Goal: Task Accomplishment & Management: Use online tool/utility

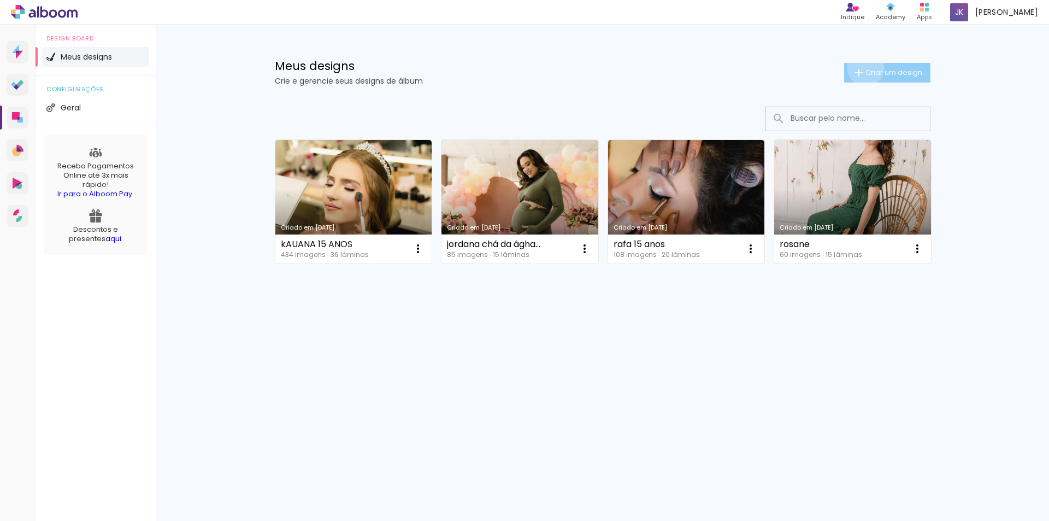
click at [866, 69] on span "Criar um design" at bounding box center [894, 72] width 57 height 7
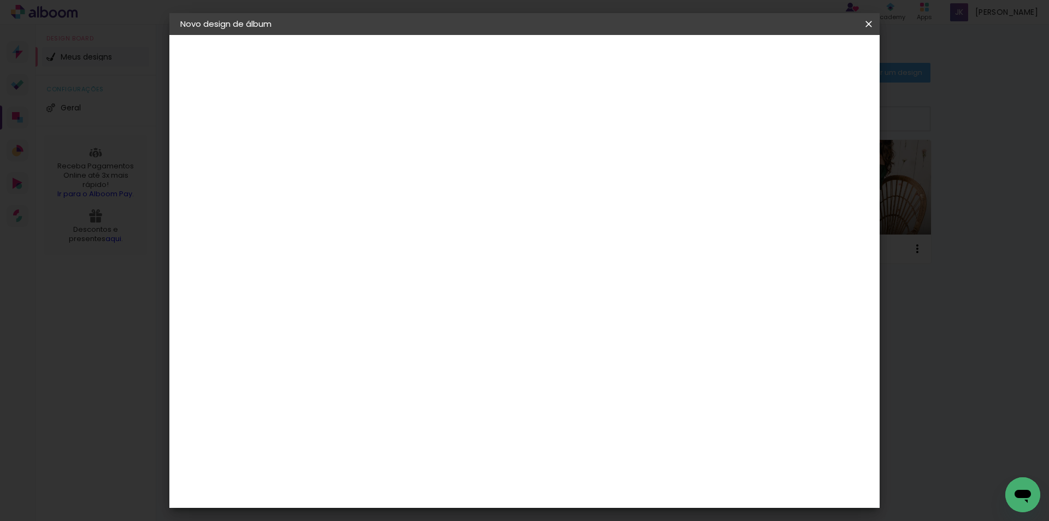
click at [359, 149] on input at bounding box center [359, 146] width 0 height 17
type input "Bella"
type paper-input "Bella"
click at [0, 0] on slot "Avançar" at bounding box center [0, 0] width 0 height 0
click at [405, 202] on input at bounding box center [387, 208] width 110 height 14
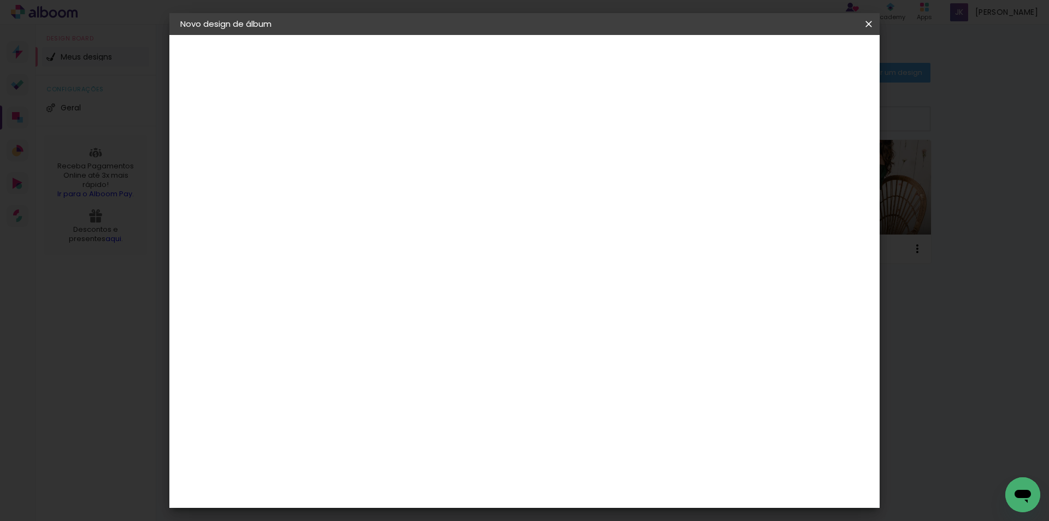
type input "ev"
type paper-input "ev"
click at [368, 245] on div "Evidence" at bounding box center [371, 247] width 39 height 9
click at [0, 0] on slot "Avançar" at bounding box center [0, 0] width 0 height 0
click at [402, 182] on input "text" at bounding box center [380, 190] width 43 height 17
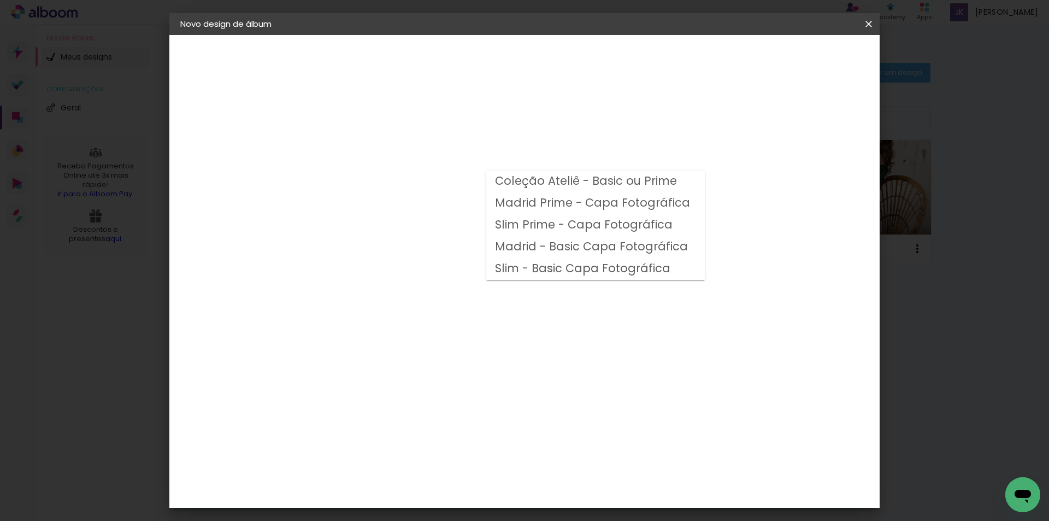
click at [0, 0] on slot "Madrid Prime - Capa Fotográfica" at bounding box center [0, 0] width 0 height 0
type input "Madrid Prime - Capa Fotográfica"
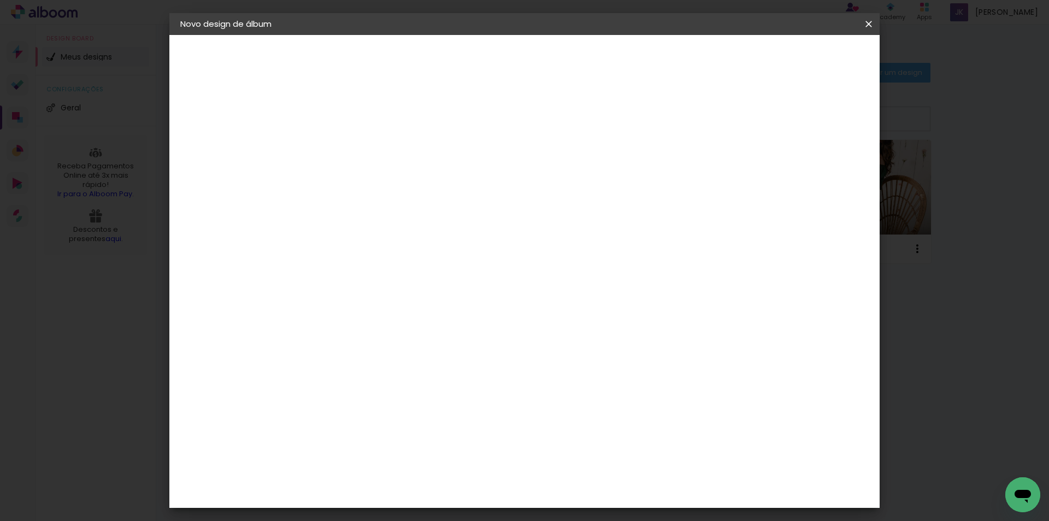
click at [433, 385] on span "25 × 30" at bounding box center [407, 396] width 51 height 22
click at [0, 0] on slot "Avançar" at bounding box center [0, 0] width 0 height 0
click at [801, 54] on span "Iniciar design" at bounding box center [776, 58] width 50 height 8
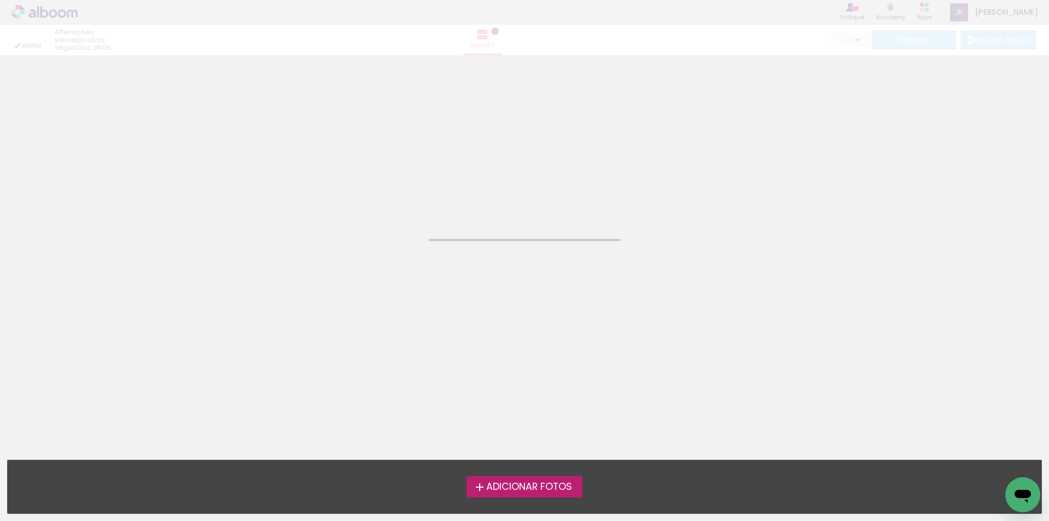
click at [490, 484] on span "Adicionar Fotos" at bounding box center [529, 487] width 86 height 10
click at [0, 0] on input "file" at bounding box center [0, 0] width 0 height 0
